Goal: Find specific page/section: Find specific page/section

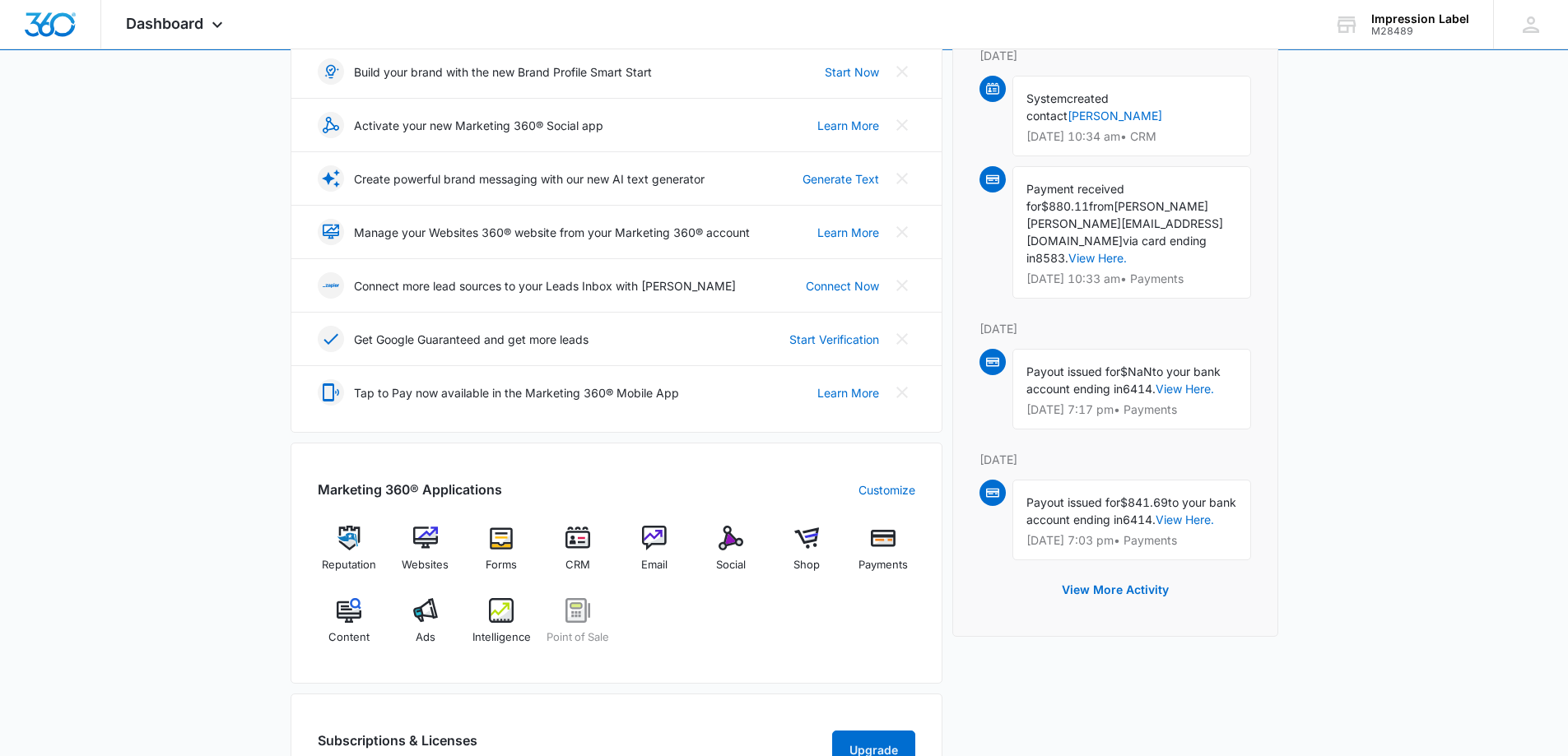
scroll to position [274, 0]
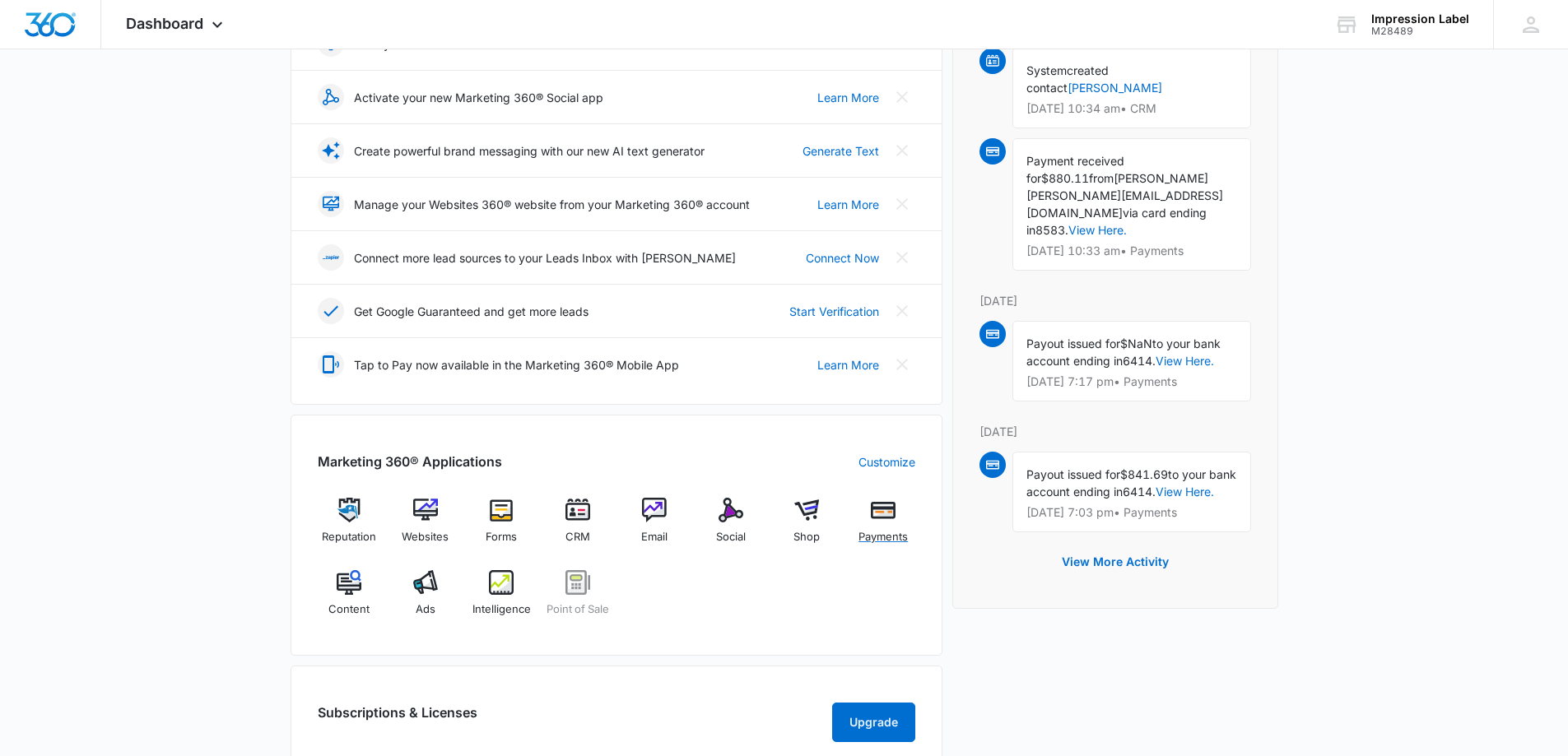
click at [880, 510] on img at bounding box center [883, 510] width 25 height 25
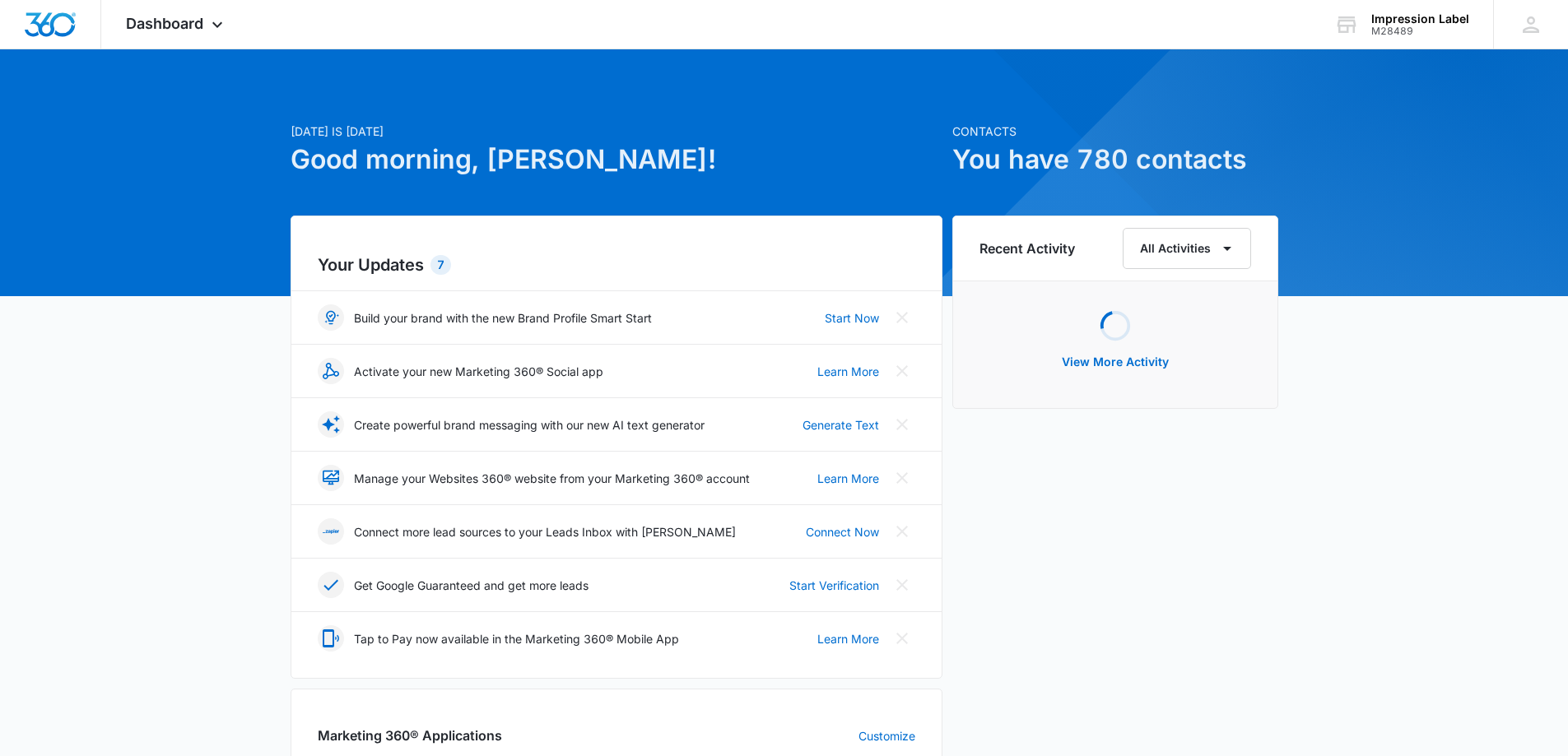
click at [1408, 30] on div "M28489" at bounding box center [1420, 31] width 98 height 12
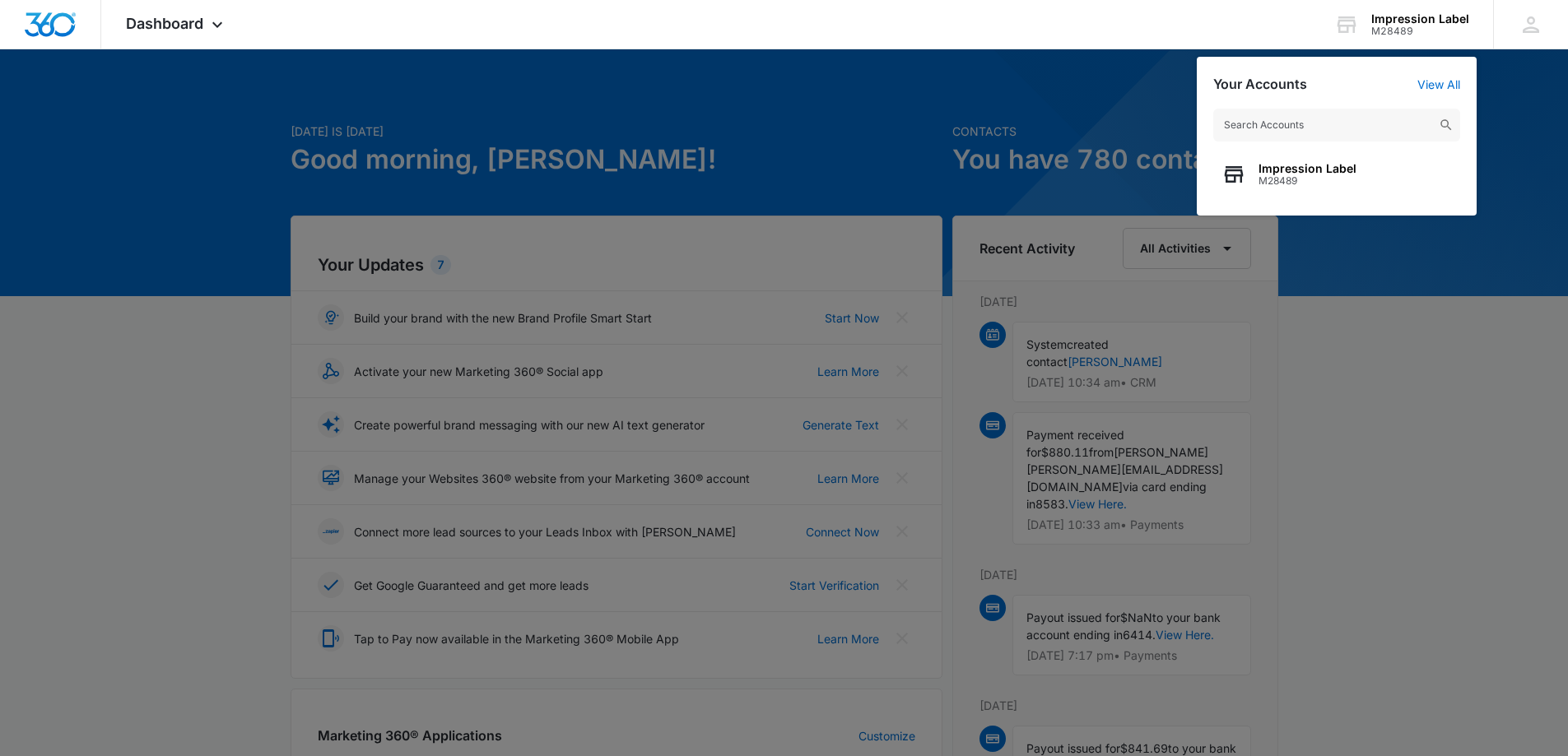
click at [166, 275] on div at bounding box center [784, 378] width 1568 height 756
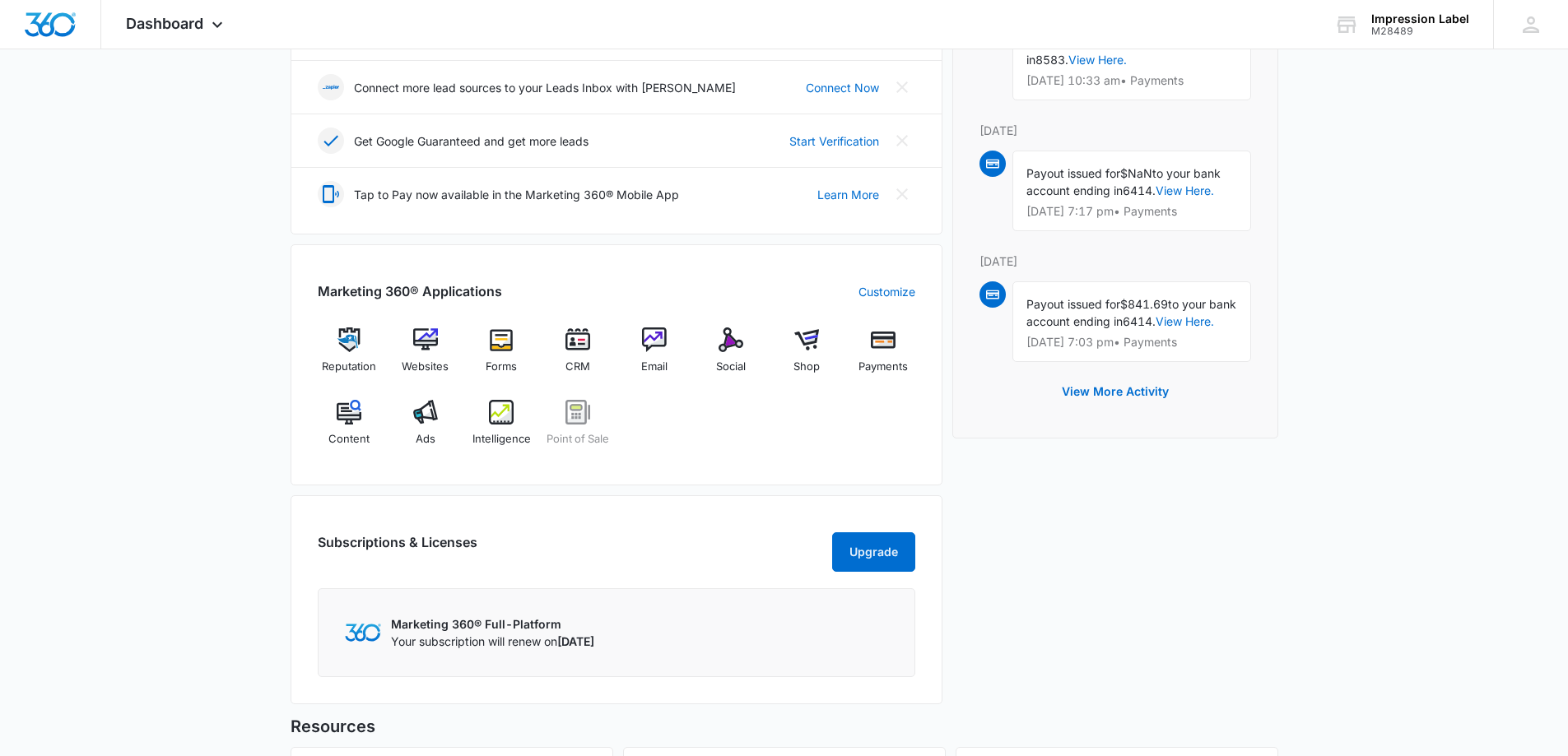
scroll to position [548, 0]
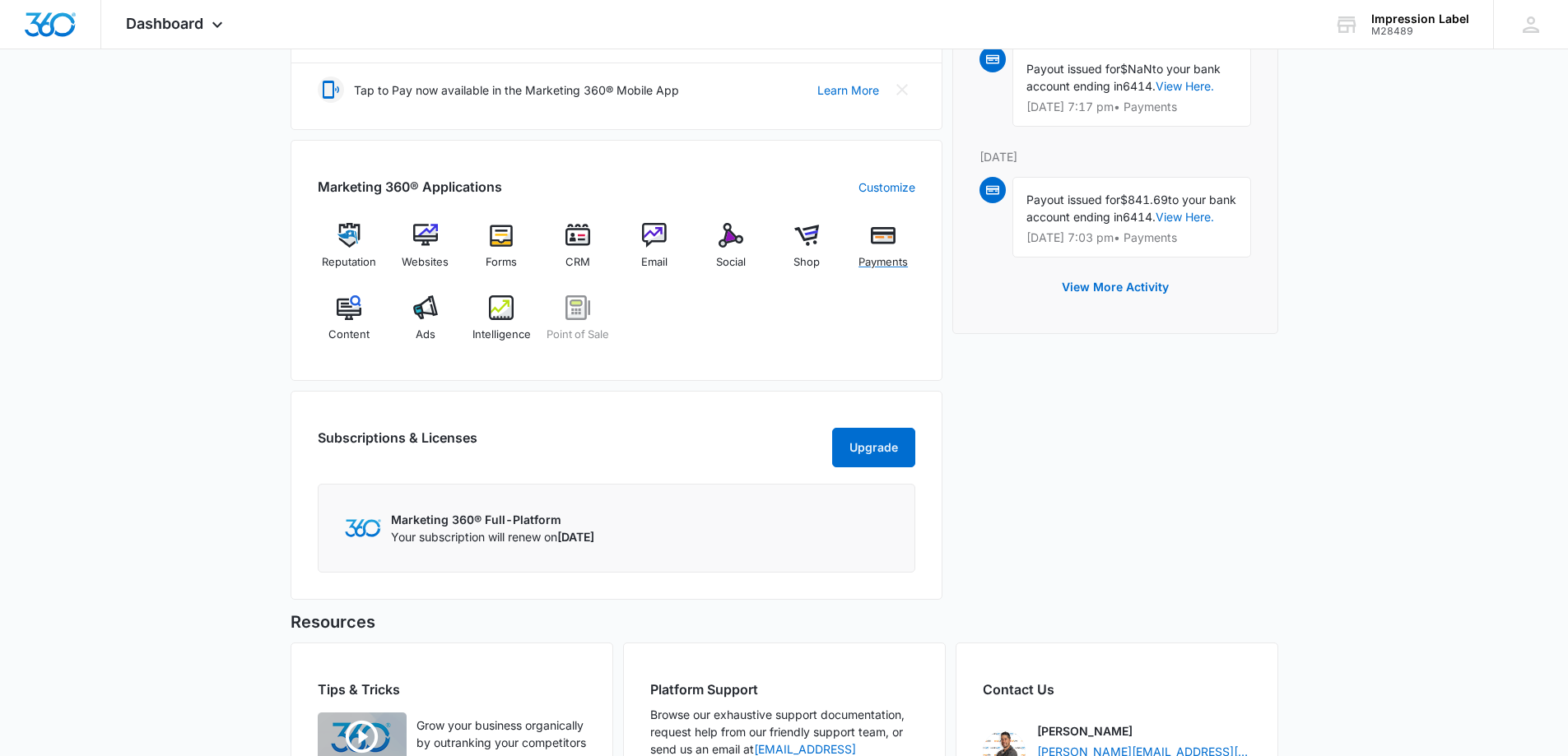
click at [887, 234] on img at bounding box center [883, 236] width 25 height 25
